Goal: Task Accomplishment & Management: Manage account settings

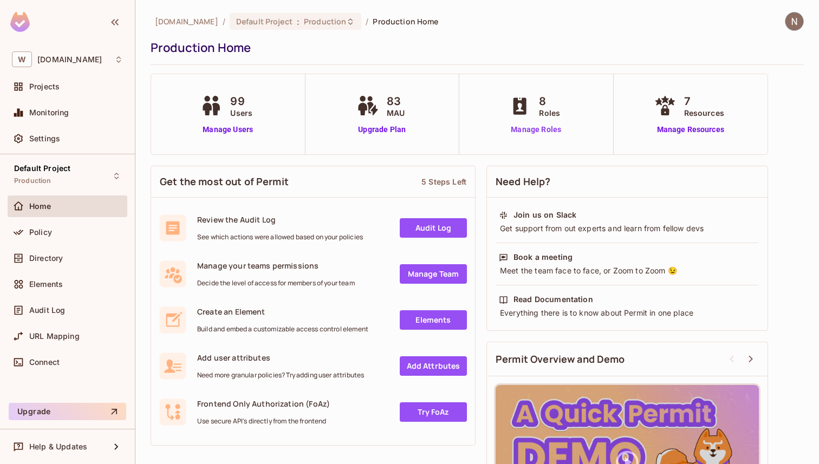
click at [547, 125] on link "Manage Roles" at bounding box center [535, 129] width 59 height 11
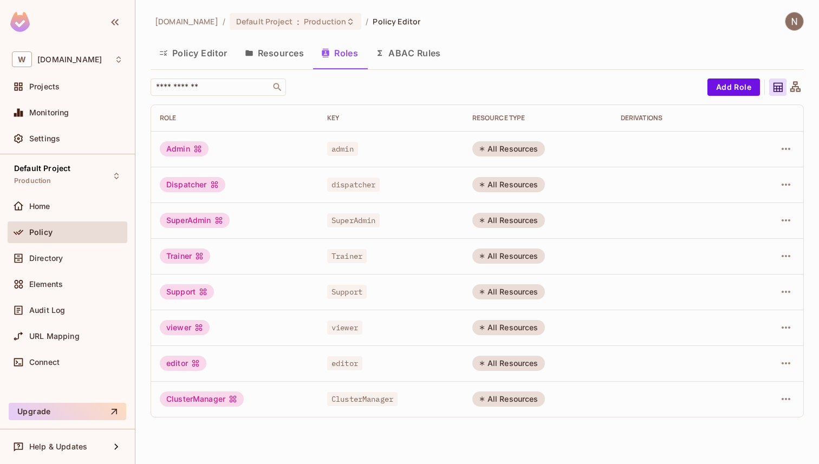
click at [214, 56] on button "Policy Editor" at bounding box center [194, 53] width 86 height 27
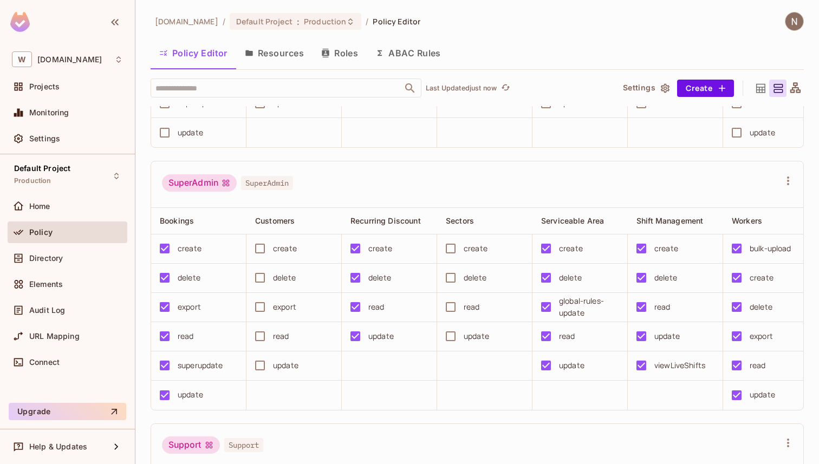
scroll to position [984, 0]
